Goal: Information Seeking & Learning: Learn about a topic

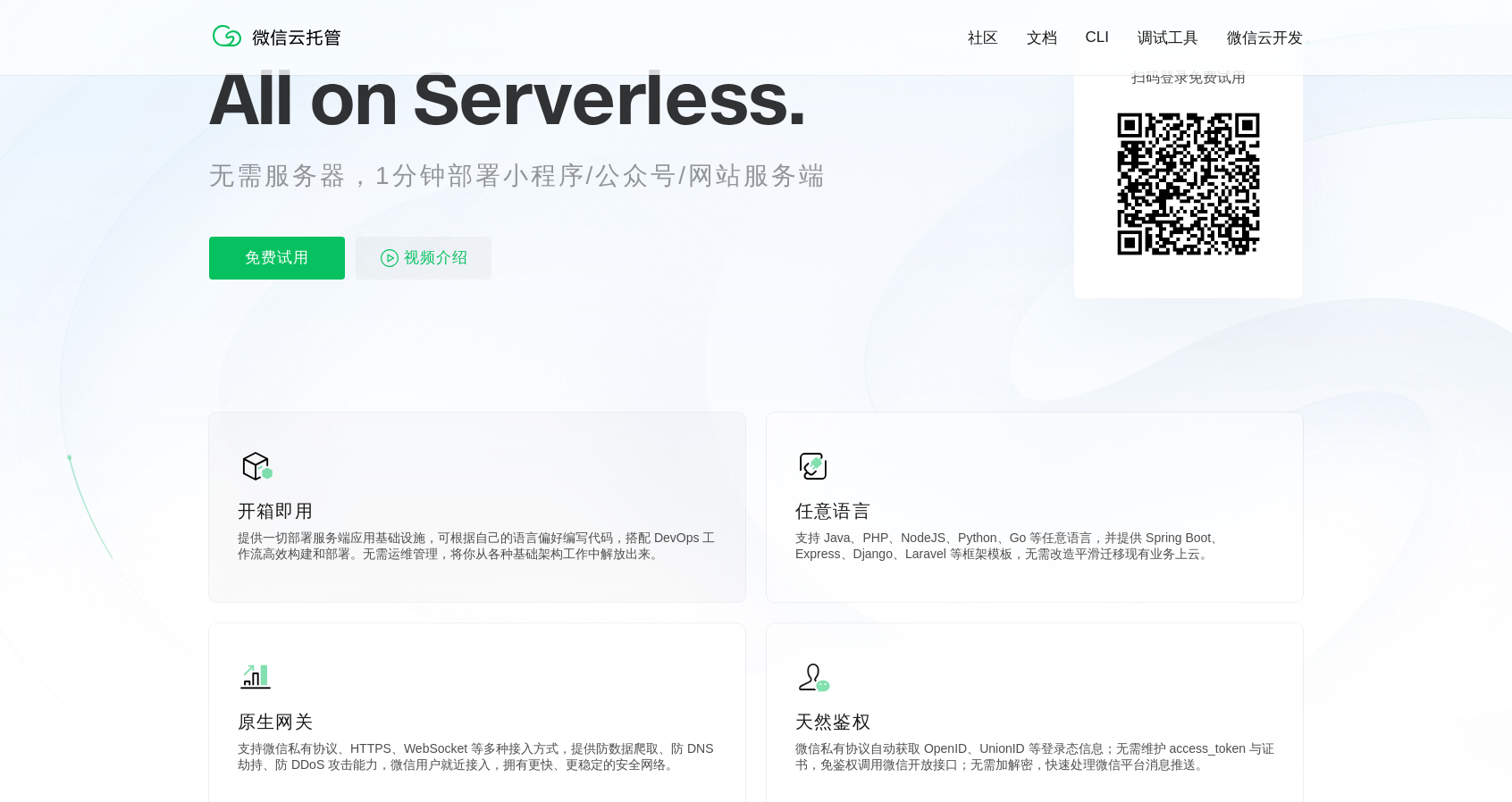
scroll to position [90, 0]
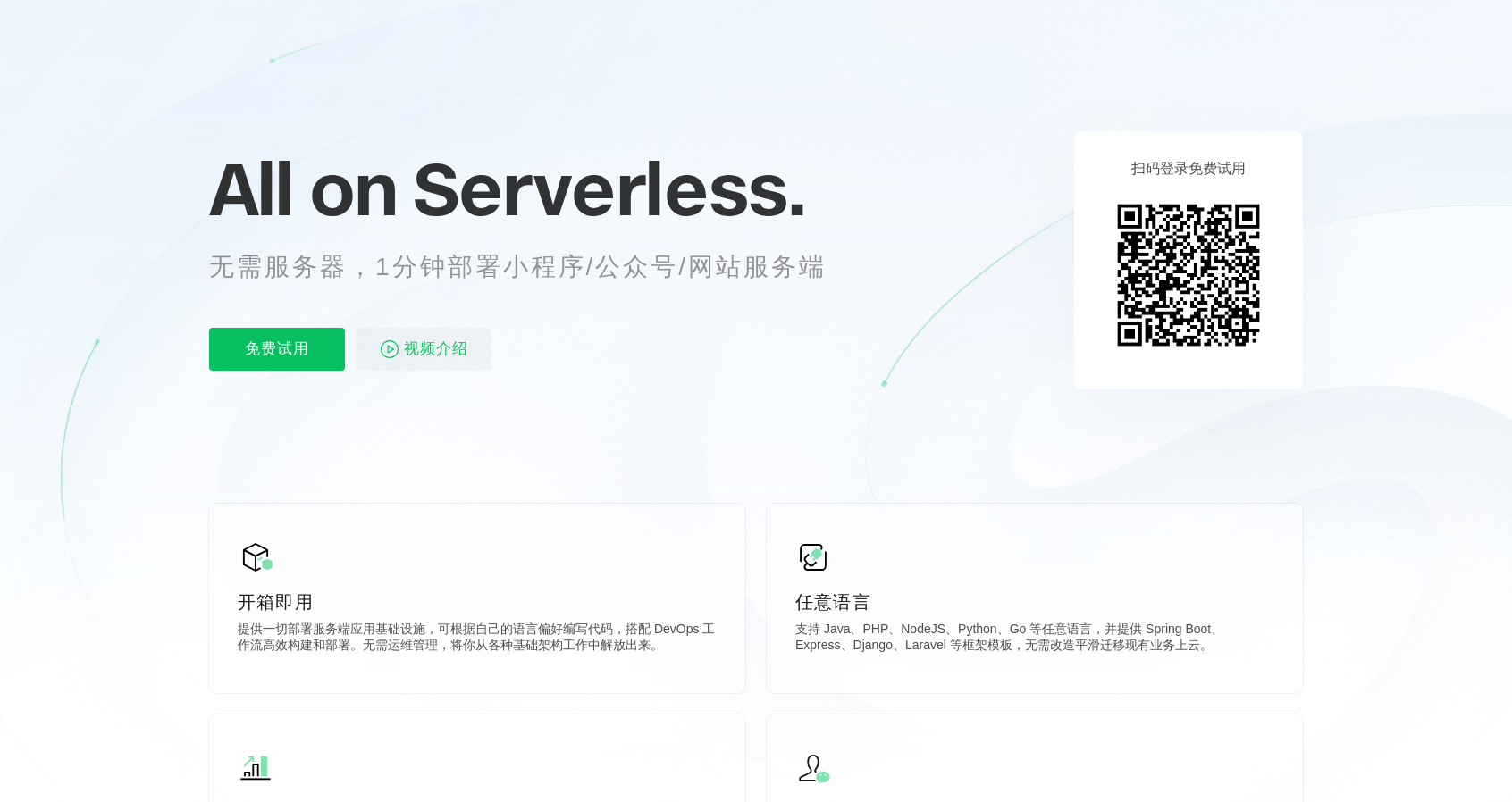
click at [668, 325] on div "All on Serverless. 无需服务器，1分钟部署小程序/公众号/网站服务端 免费试用 视频介绍" at bounding box center [540, 259] width 662 height 259
drag, startPoint x: 851, startPoint y: 448, endPoint x: 925, endPoint y: 496, distance: 88.2
click at [925, 496] on icon at bounding box center [756, 393] width 1716 height 965
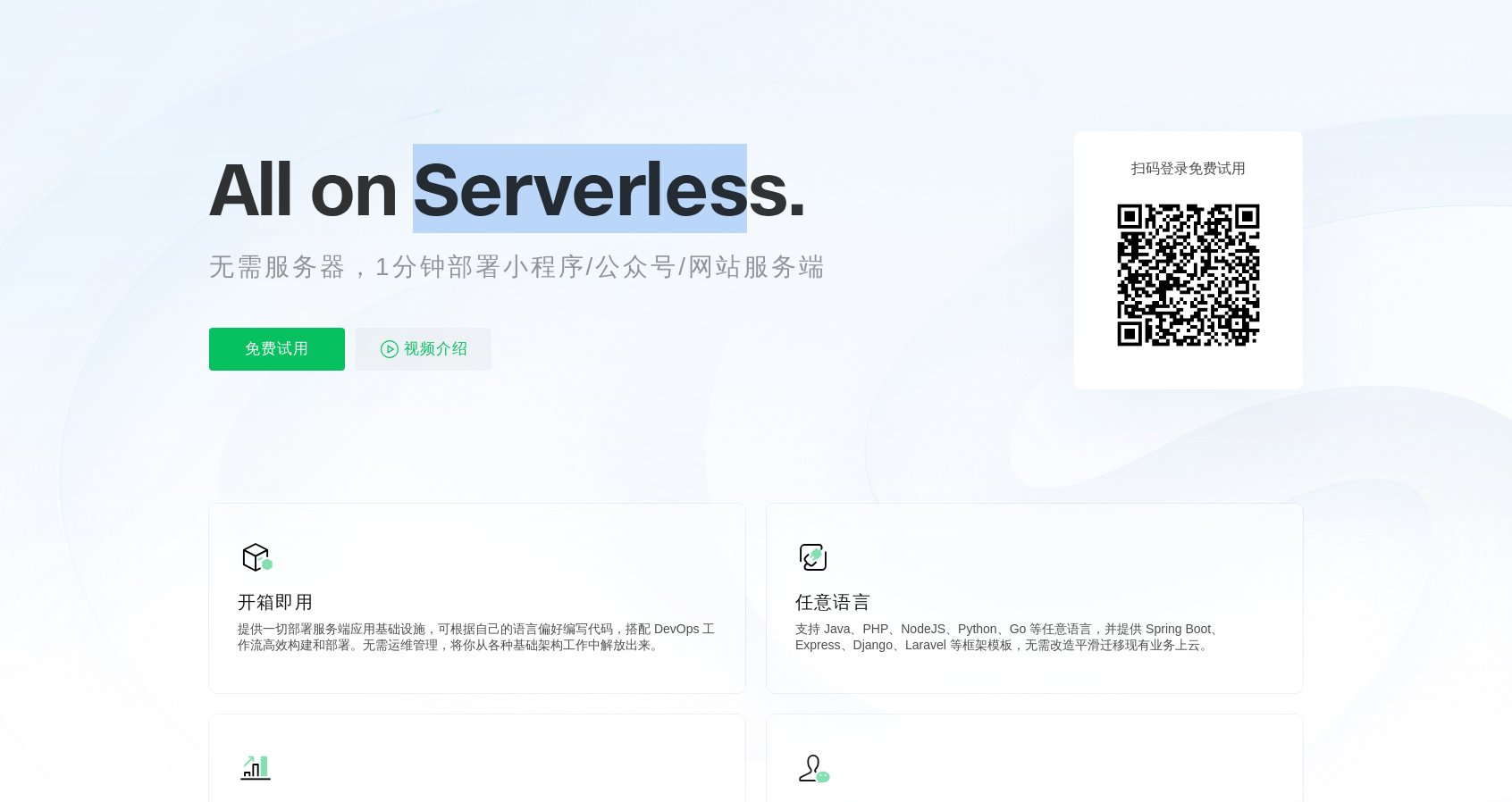
drag, startPoint x: 374, startPoint y: 131, endPoint x: 762, endPoint y: 135, distance: 388.0
click at [762, 135] on div "All on Serverless. 无需服务器，1分钟部署小程序/公众号/网站服务端 免费试用 视频介绍" at bounding box center [540, 259] width 662 height 259
drag, startPoint x: 762, startPoint y: 135, endPoint x: 1070, endPoint y: 380, distance: 393.6
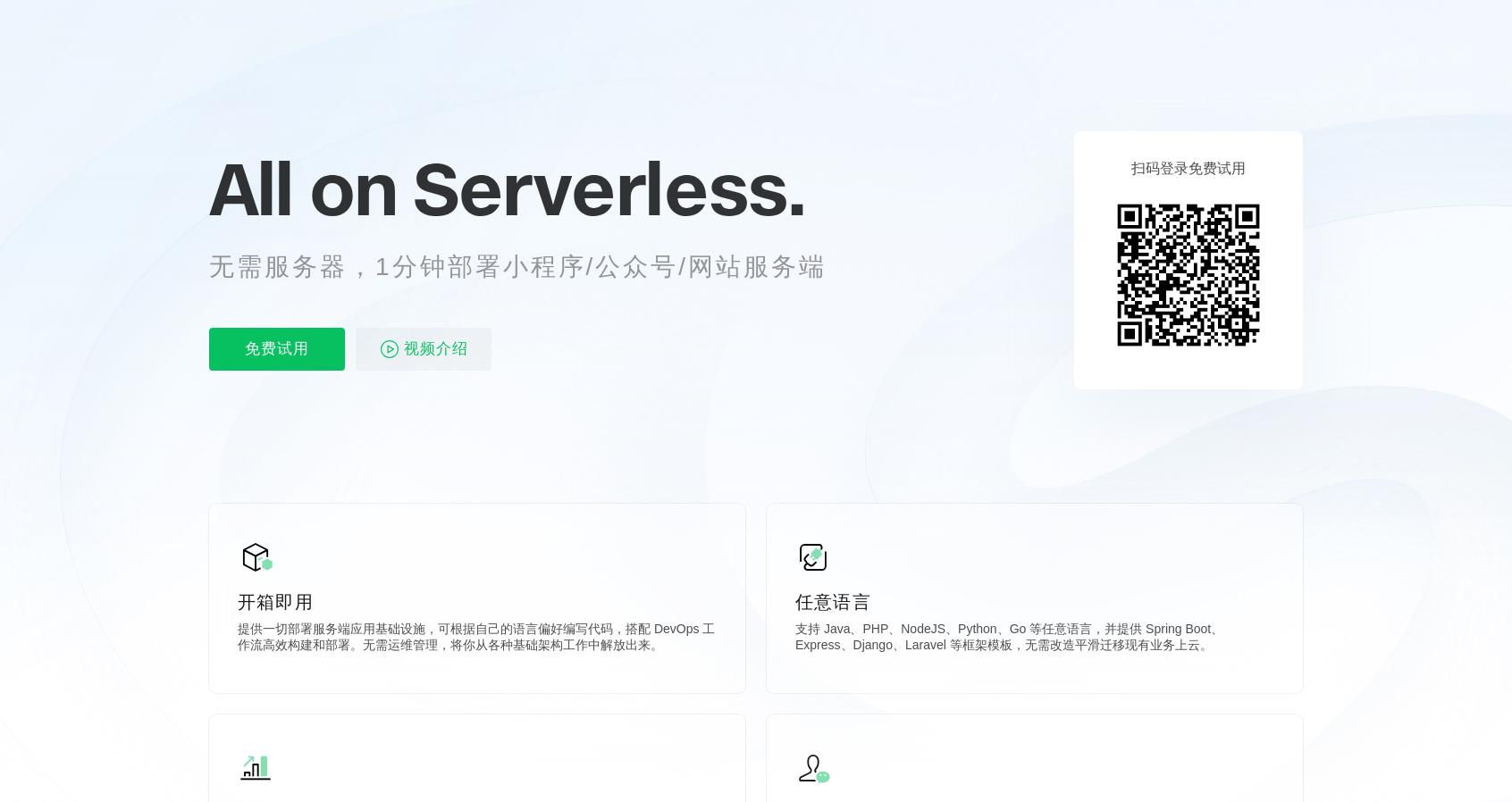
click at [428, 23] on icon at bounding box center [756, 393] width 1716 height 965
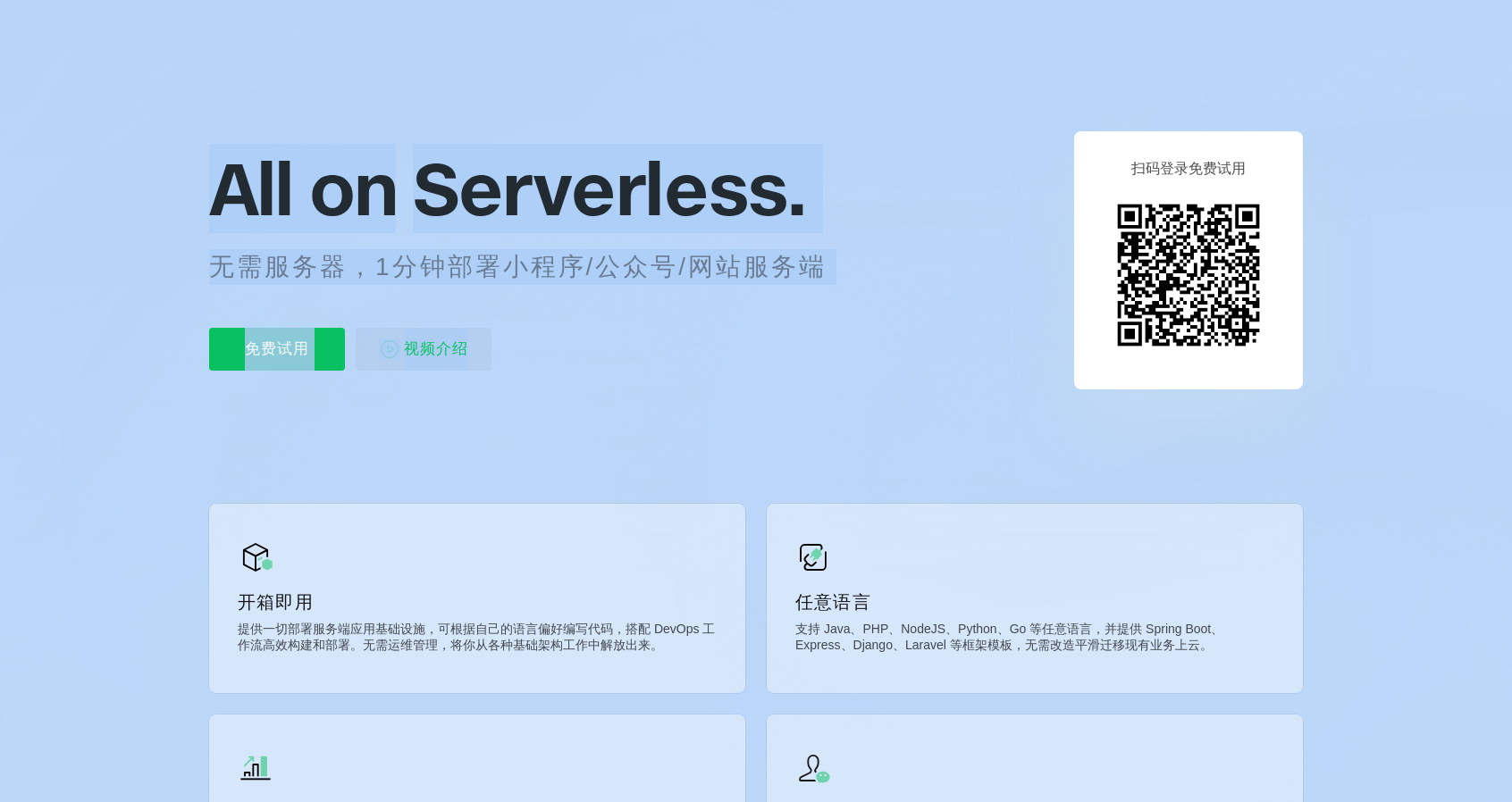
drag, startPoint x: 504, startPoint y: 198, endPoint x: 713, endPoint y: 344, distance: 254.9
click at [713, 344] on div "免费试用 视频介绍" at bounding box center [540, 348] width 662 height 42
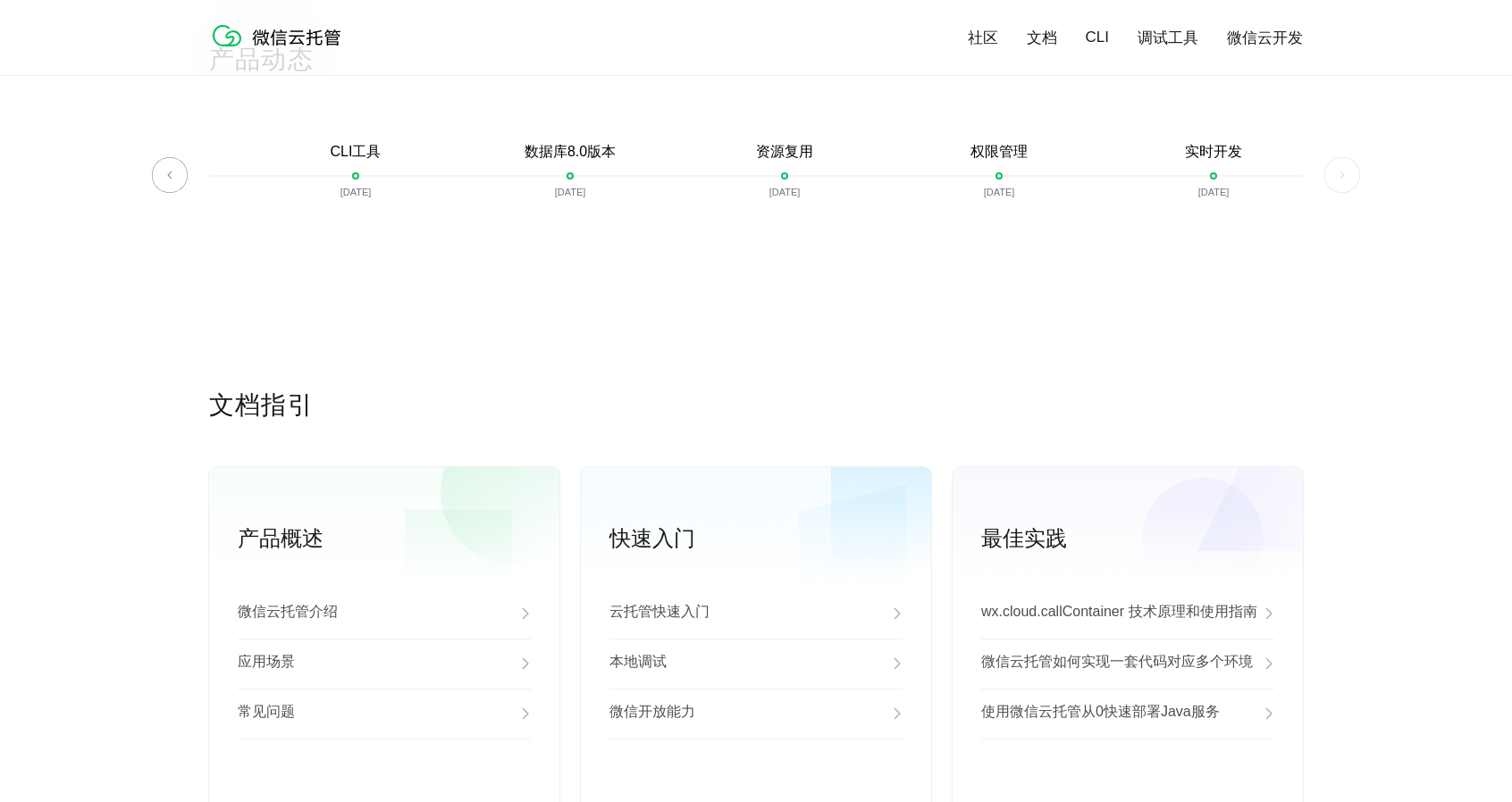
scroll to position [4199, 0]
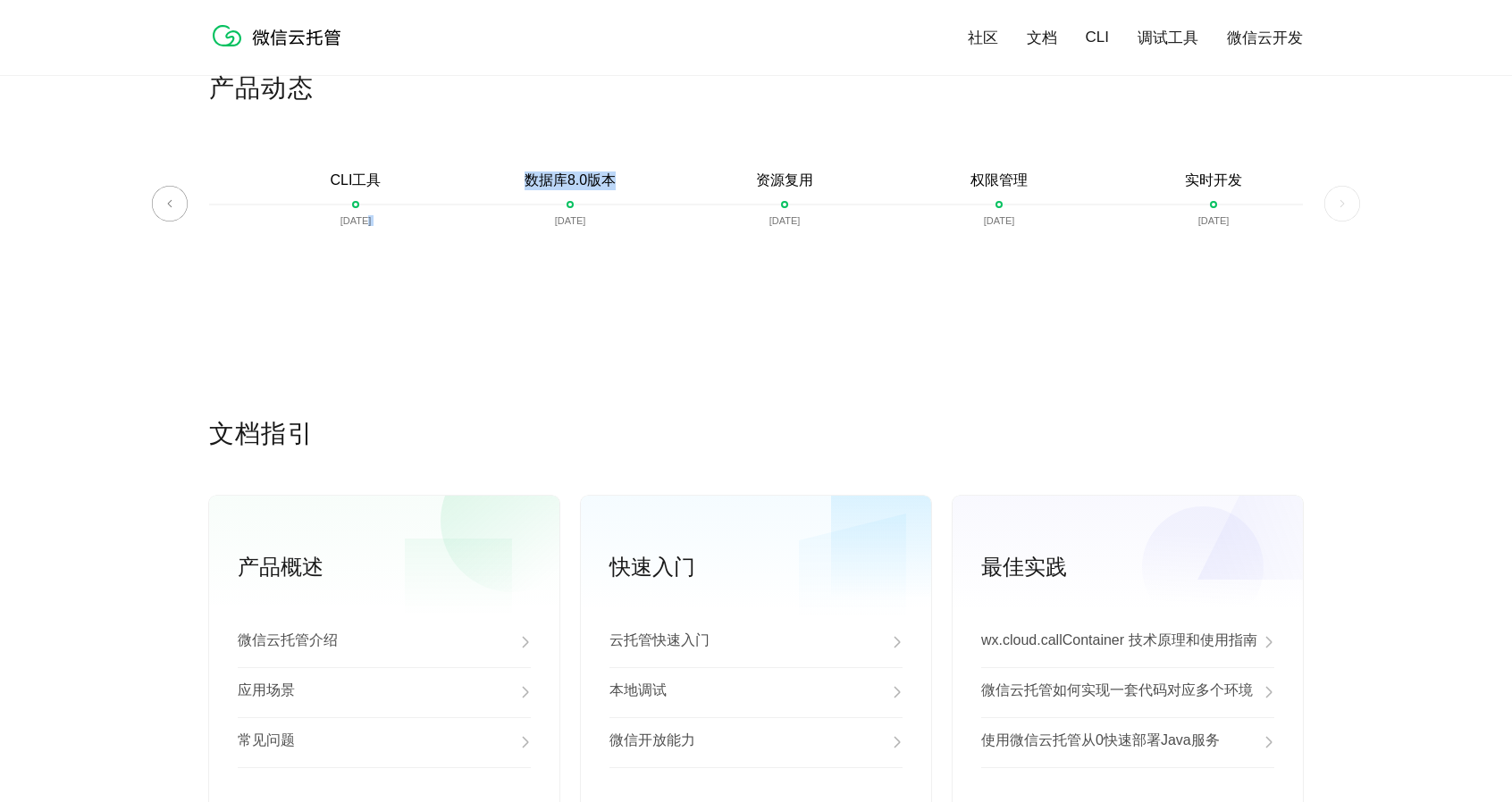
drag, startPoint x: 358, startPoint y: 217, endPoint x: 622, endPoint y: 193, distance: 265.1
click at [622, 193] on div "微信云托管开启内测 [DATE] 微信云托管公测 [DATE] 客服技术支持上线 [DATE] 自定义域名上线 [DATE] 资源包 [DATE] 对象存储 …" at bounding box center [756, 212] width 1094 height 81
click at [622, 193] on div "数据库8.0版本 [DATE]" at bounding box center [569, 212] width 214 height 81
click at [624, 193] on div "数据库8.0版本 [DATE]" at bounding box center [569, 212] width 214 height 81
drag, startPoint x: 793, startPoint y: 211, endPoint x: 1167, endPoint y: 219, distance: 374.1
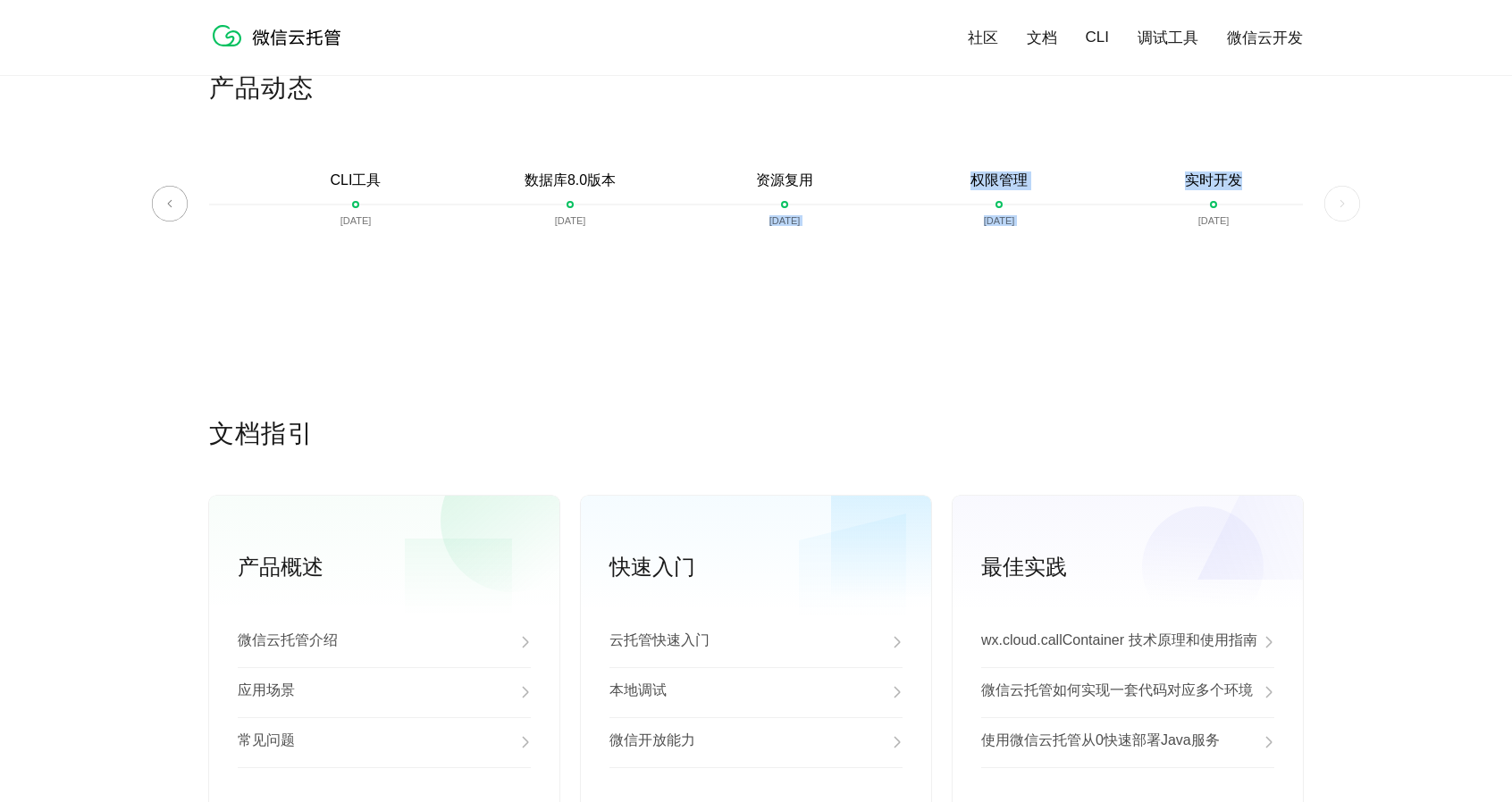
click at [1160, 219] on div "微信云托管开启内测 [DATE] 微信云托管公测 [DATE] 客服技术支持上线 [DATE] 自定义域名上线 [DATE] 资源包 [DATE] 对象存储 …" at bounding box center [756, 212] width 1094 height 81
click at [1235, 219] on div "实时开发 [DATE]" at bounding box center [1213, 212] width 214 height 81
click at [1316, 221] on div "产品动态 微信云托管开启内测 [DATE] 微信云托管公测 [DATE] 客服技术支持上线 [DATE] 自定义域名上线 [DATE] 资源包 [DATE] …" at bounding box center [756, 244] width 1512 height 345
click at [1333, 216] on img at bounding box center [1342, 204] width 36 height 36
click at [1342, 209] on img at bounding box center [1342, 204] width 36 height 36
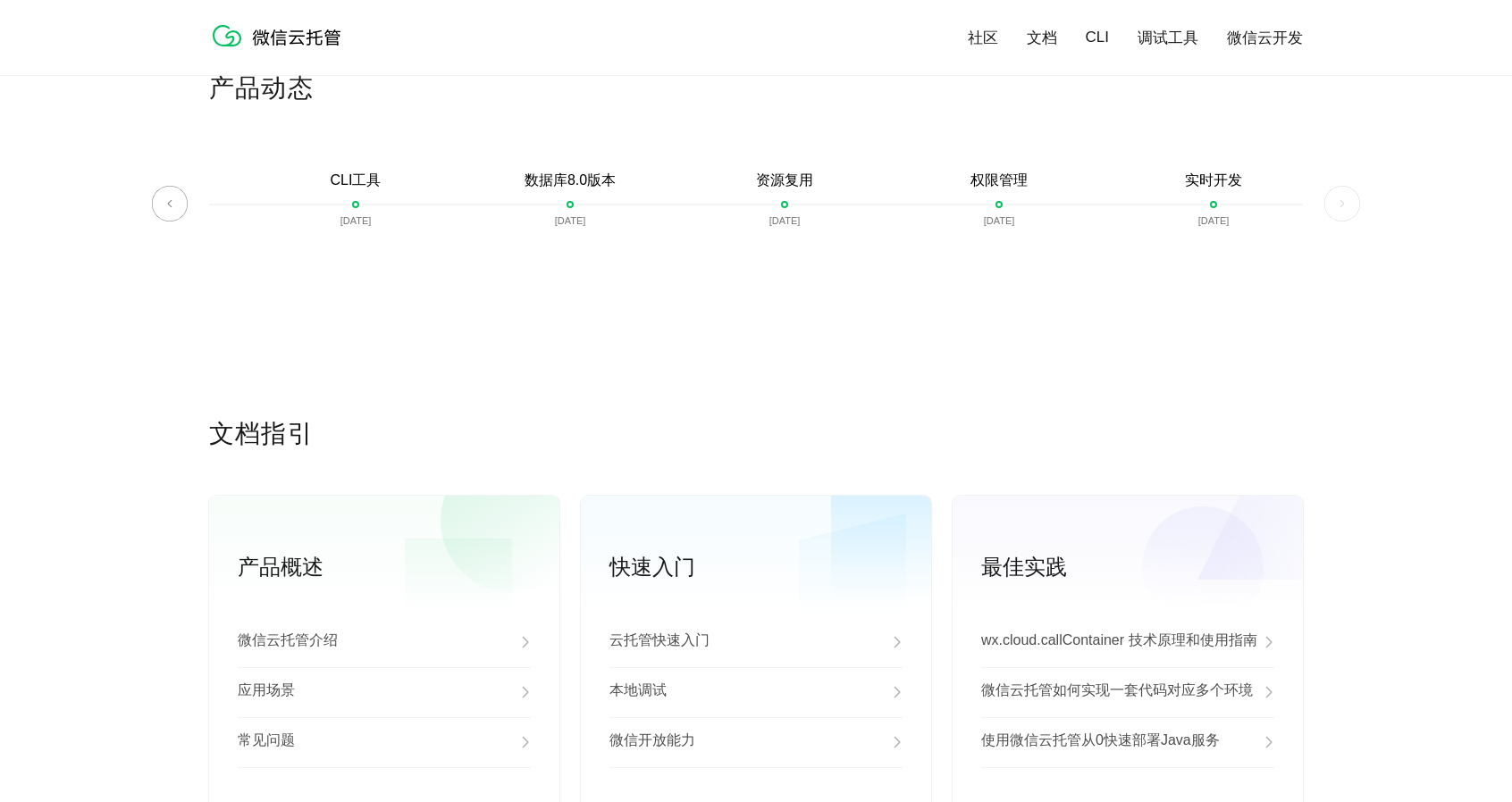
click at [1344, 207] on img at bounding box center [1342, 204] width 36 height 36
click at [188, 219] on div "产品动态 微信云托管开启内测 [DATE] 微信云托管公测 [DATE] 客服技术支持上线 [DATE] 自定义域名上线 [DATE] 资源包 [DATE] …" at bounding box center [756, 244] width 1512 height 345
click at [168, 207] on img at bounding box center [170, 204] width 36 height 36
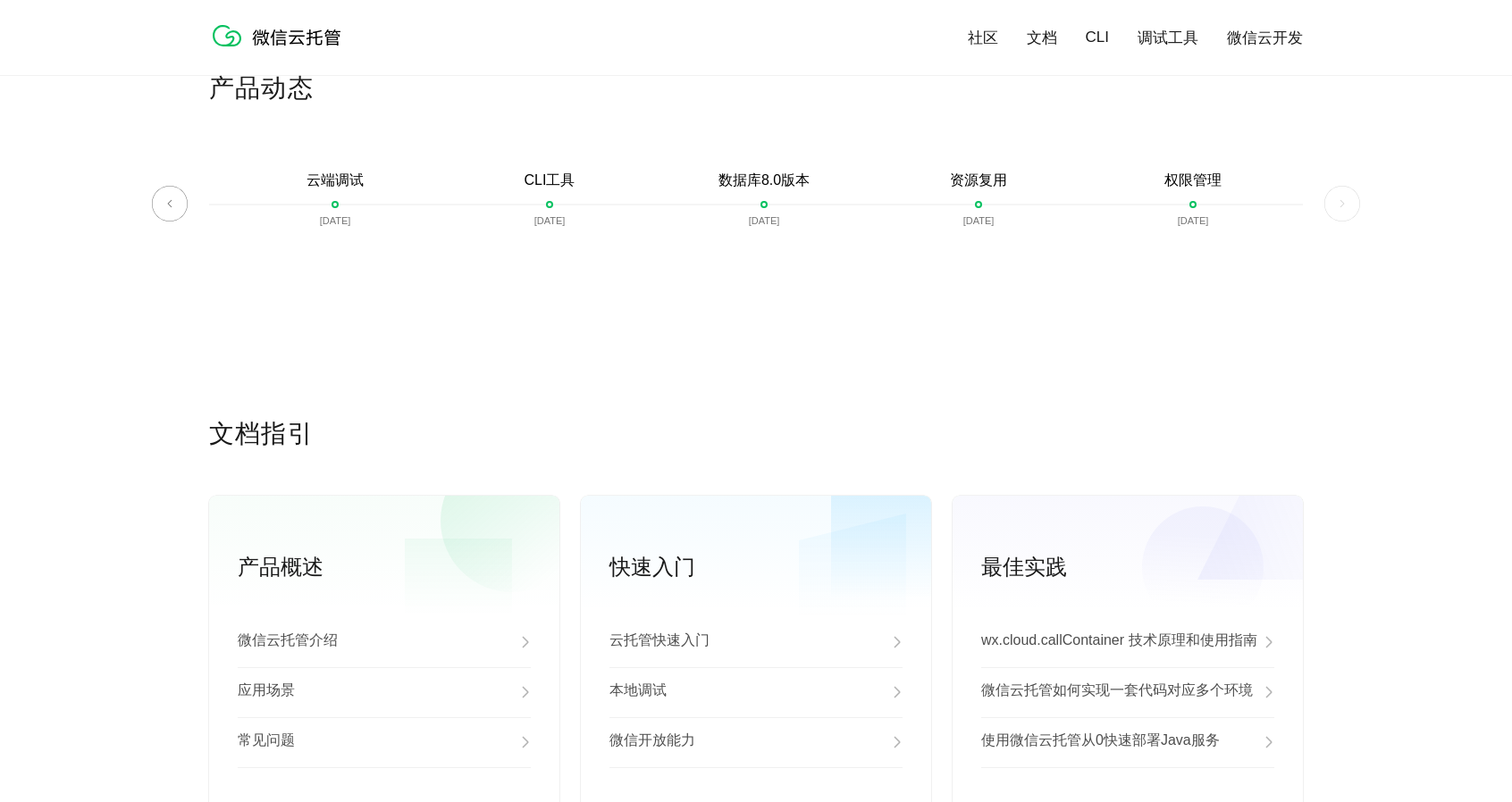
click at [168, 207] on img at bounding box center [170, 204] width 36 height 36
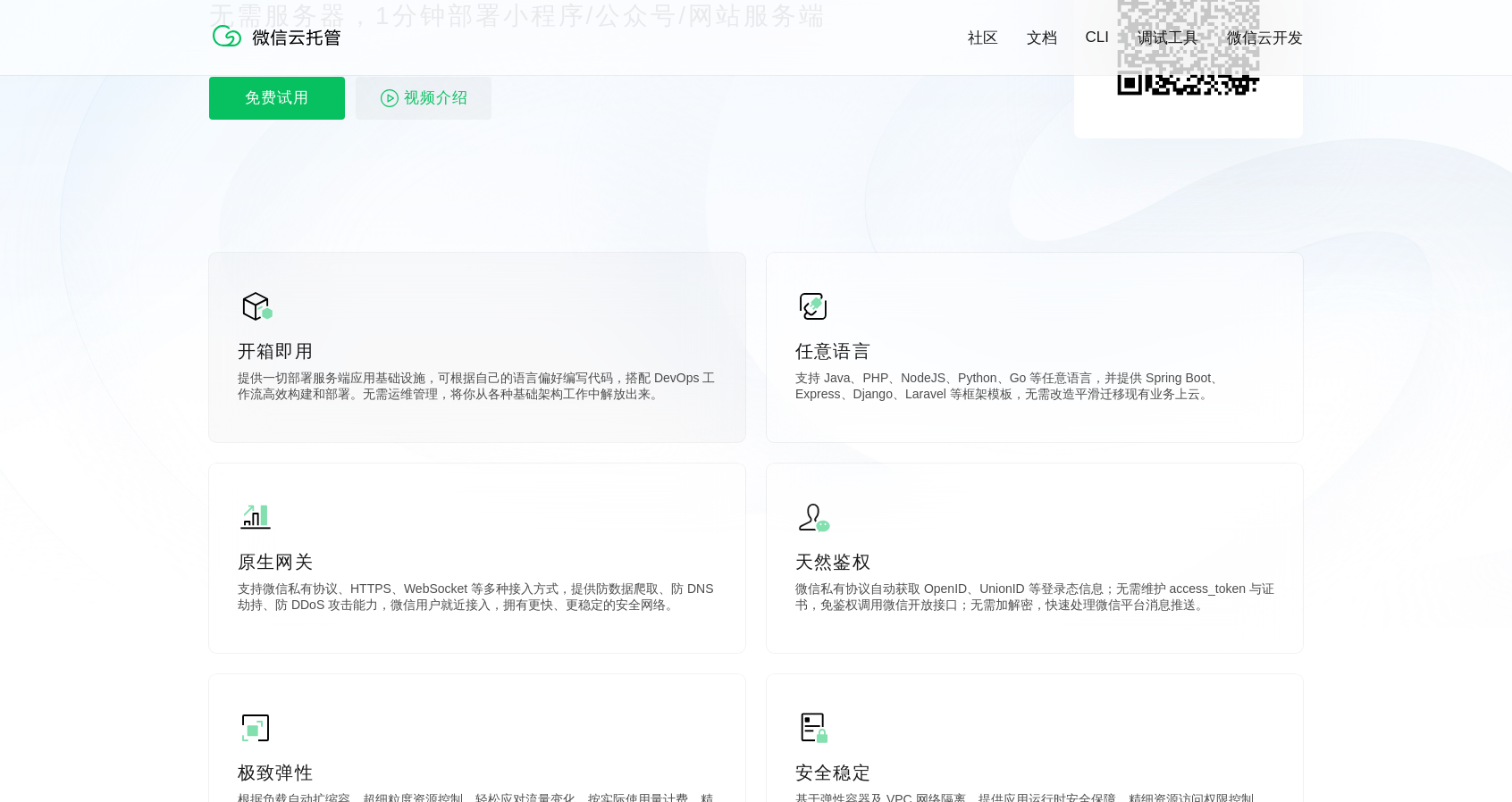
scroll to position [0, 0]
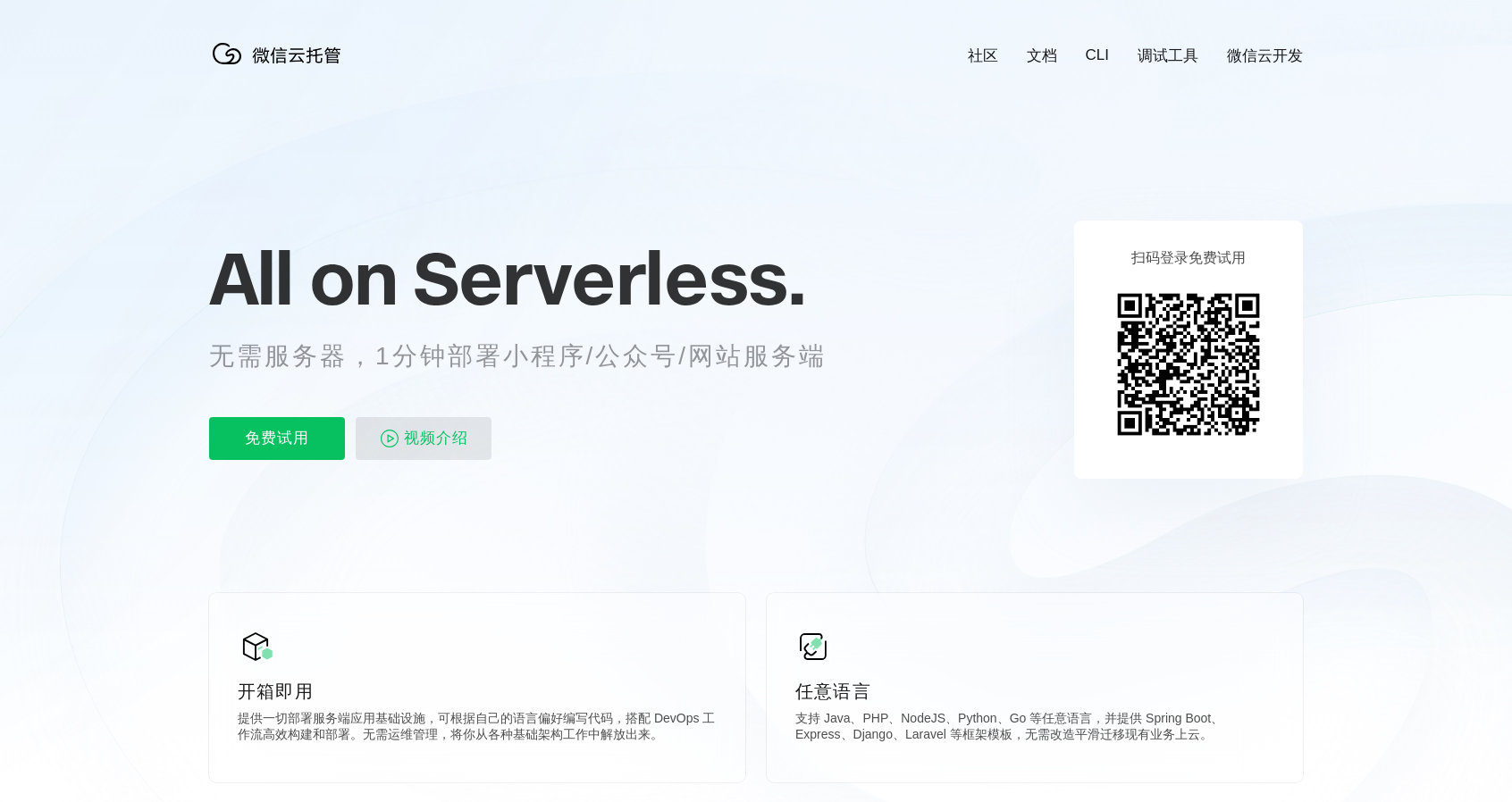
click at [443, 449] on span "视频介绍" at bounding box center [436, 438] width 64 height 42
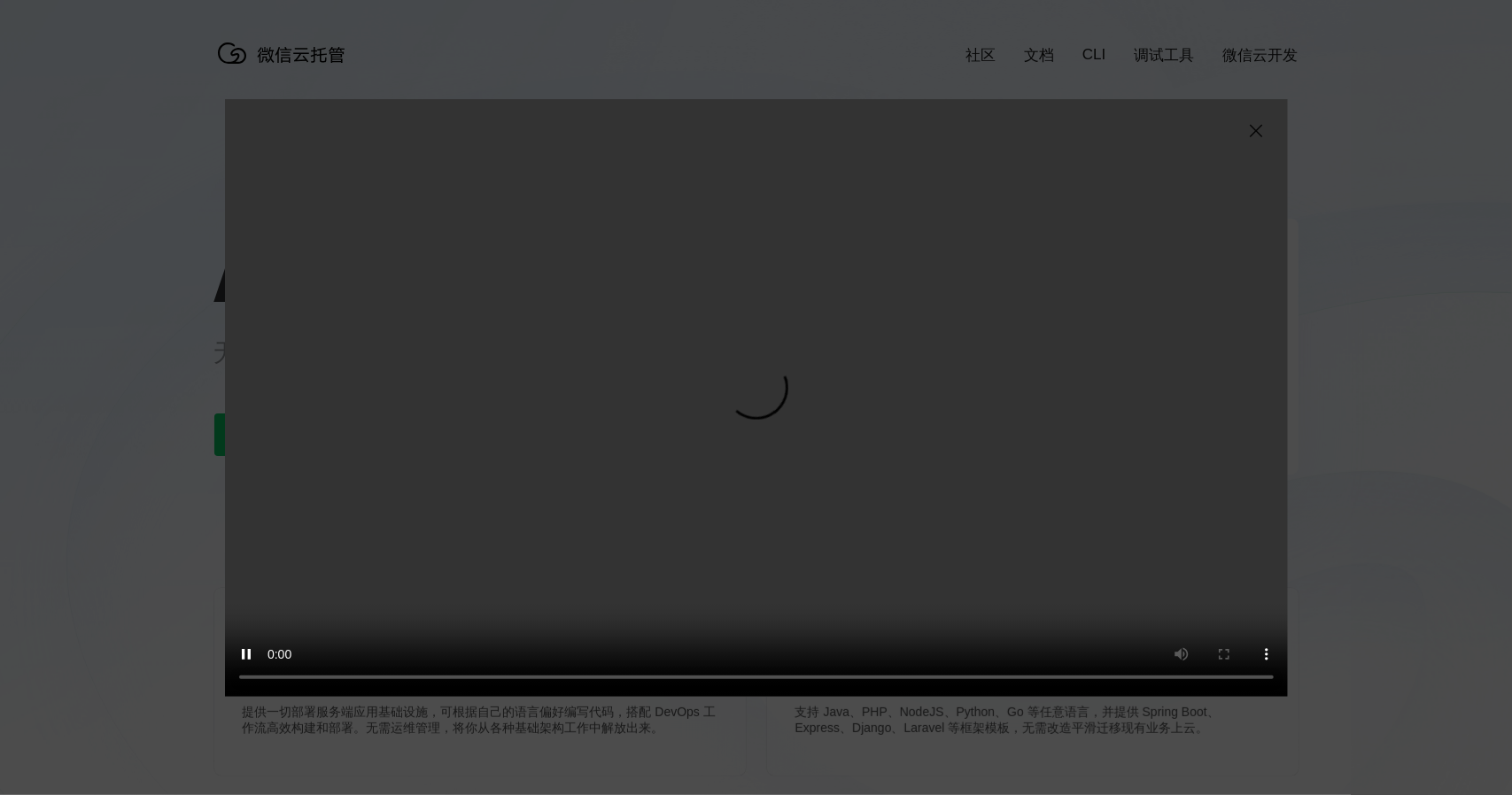
click at [1255, 123] on img at bounding box center [1256, 131] width 22 height 22
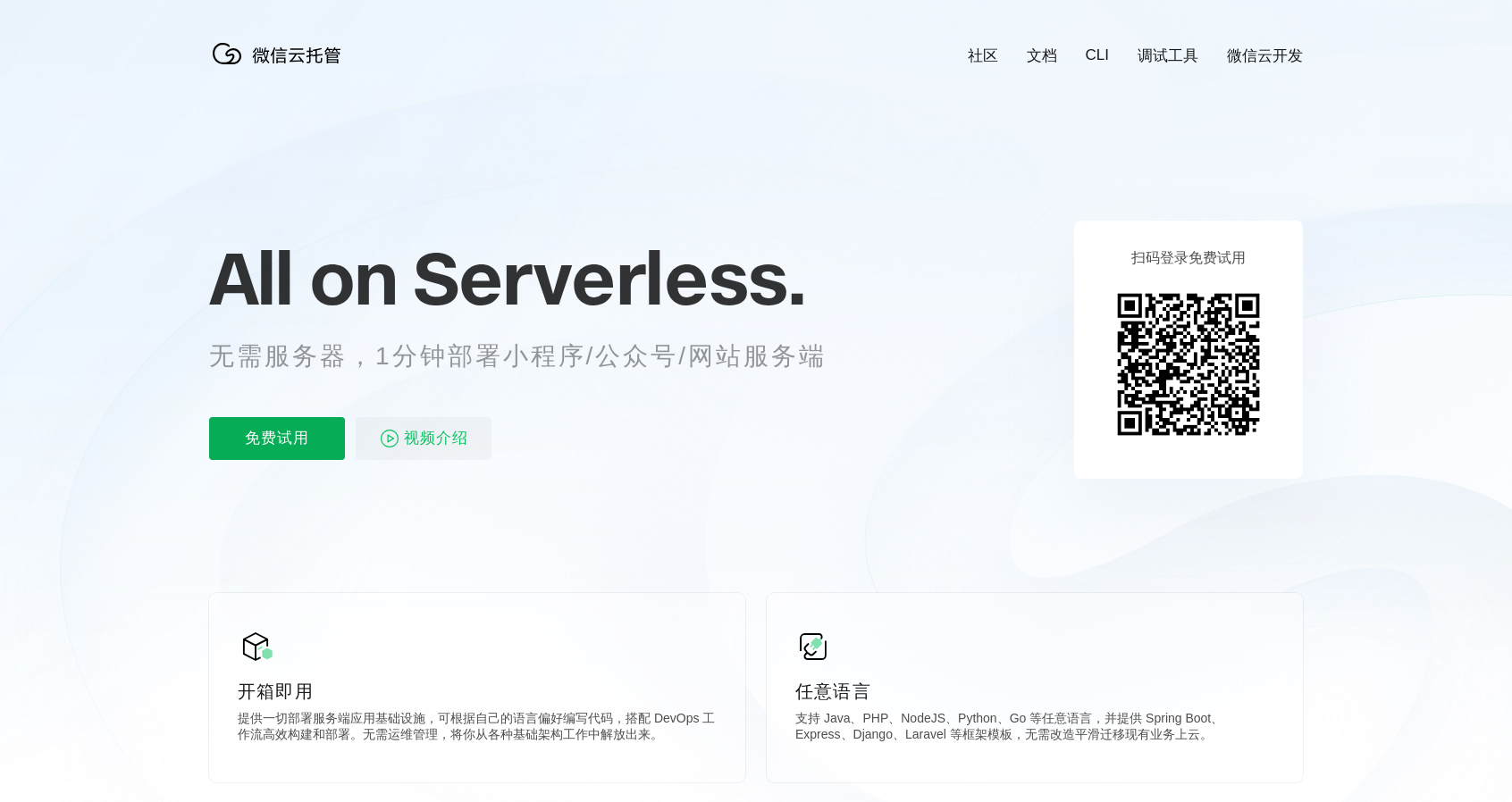
click at [288, 439] on p "免费试用" at bounding box center [277, 438] width 136 height 42
